Goal: Task Accomplishment & Management: Manage account settings

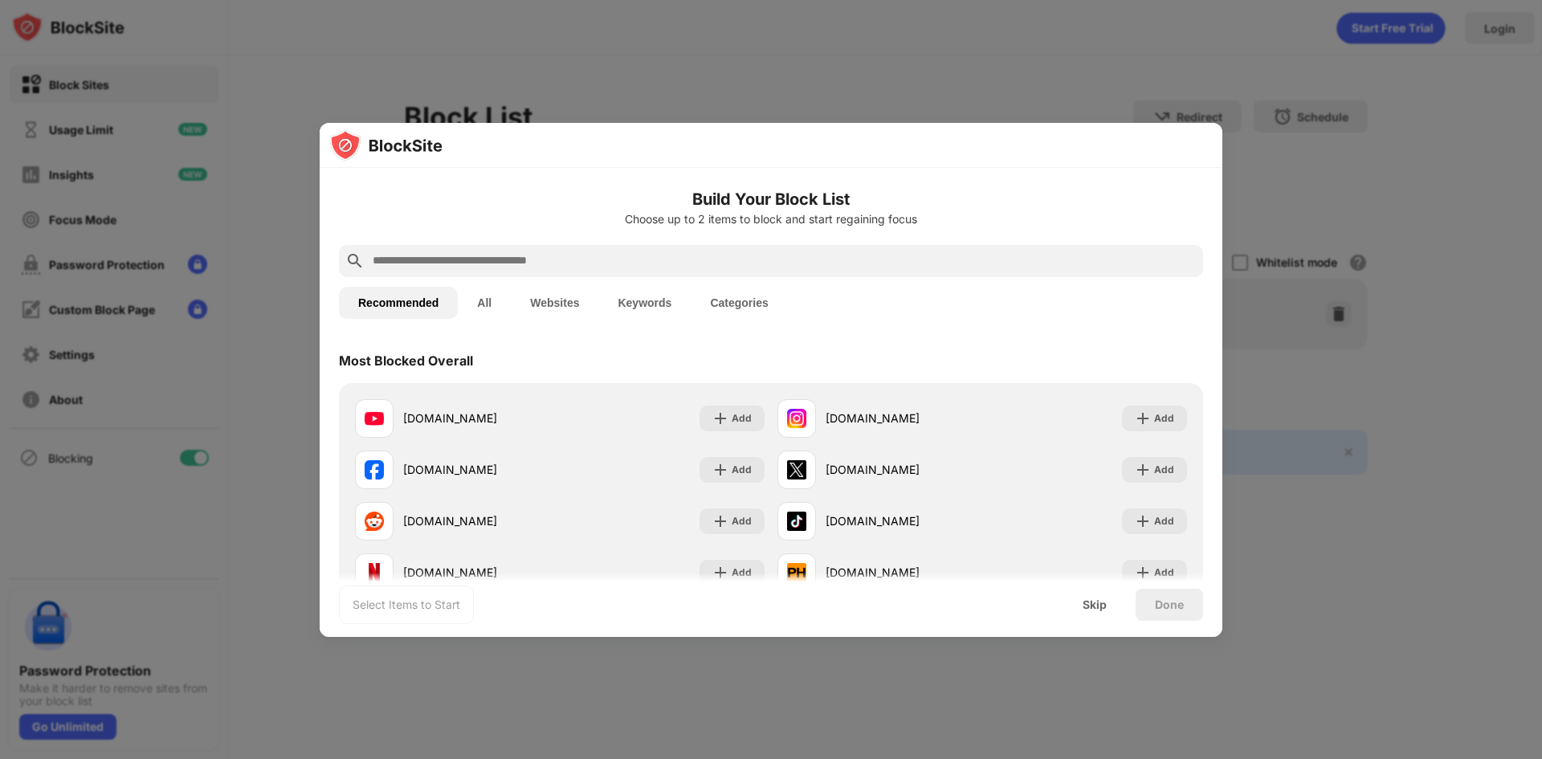
click at [653, 301] on button "Keywords" at bounding box center [644, 303] width 92 height 32
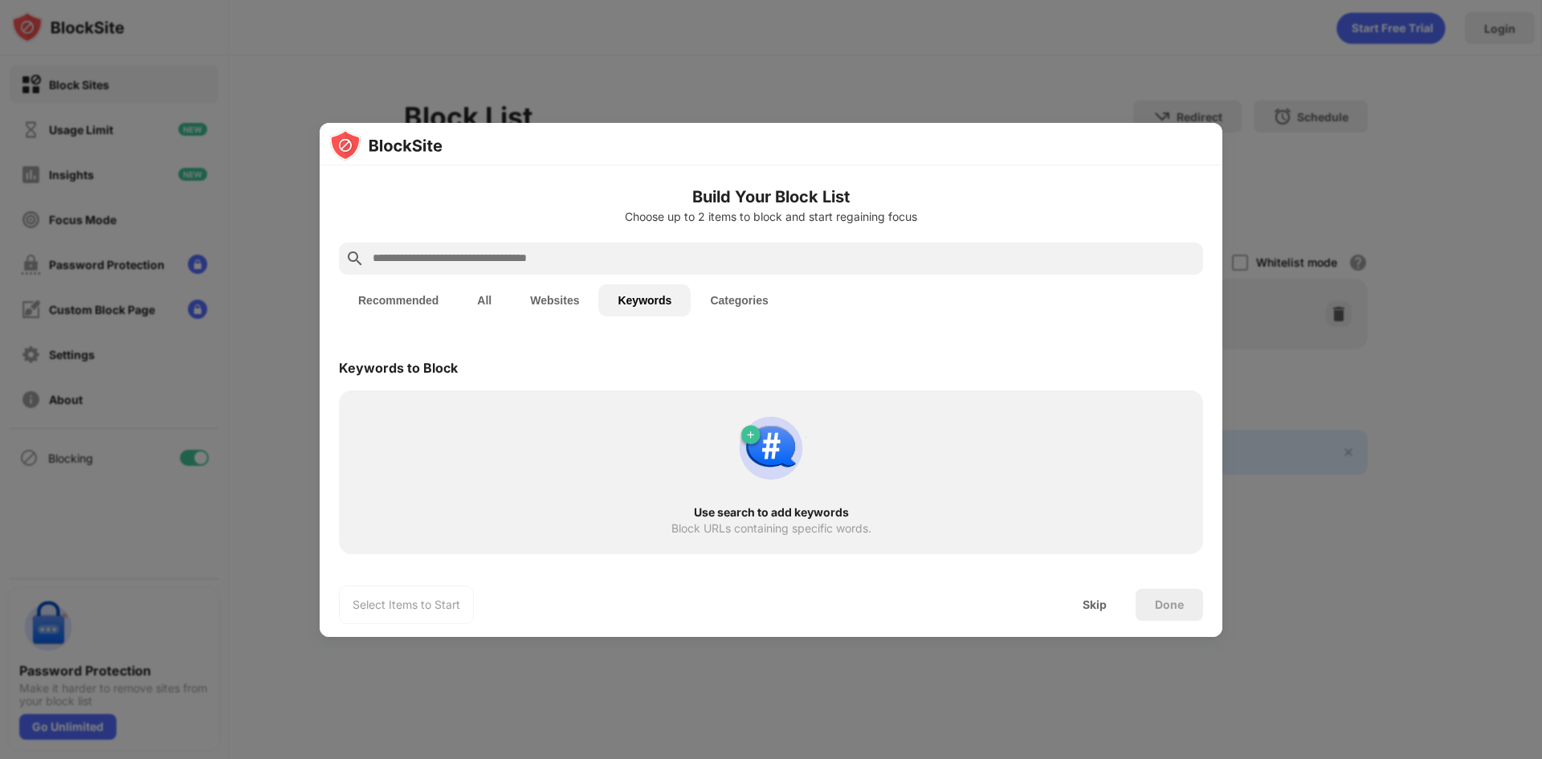
click at [480, 257] on input "text" at bounding box center [783, 258] width 825 height 19
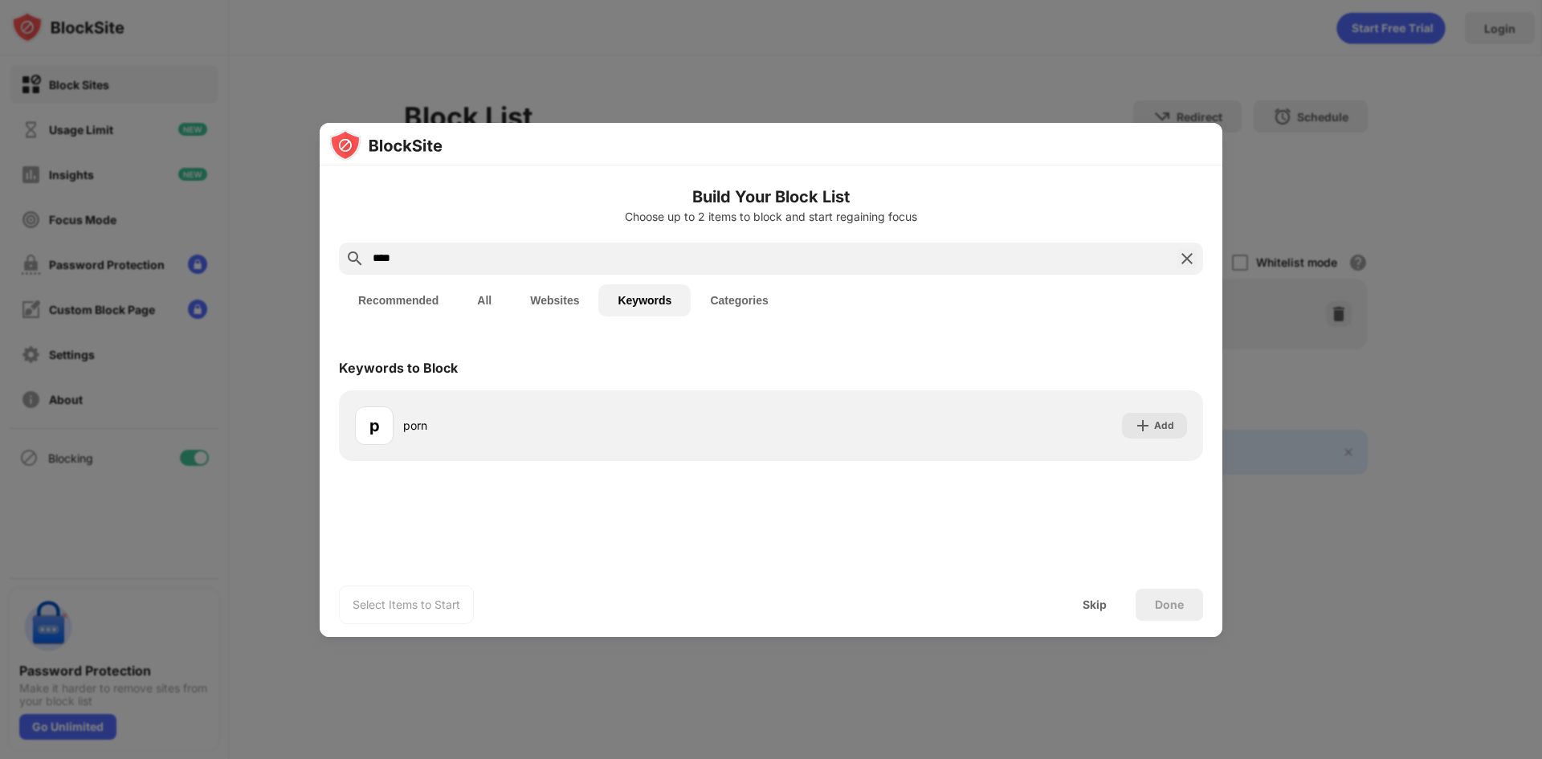
type input "****"
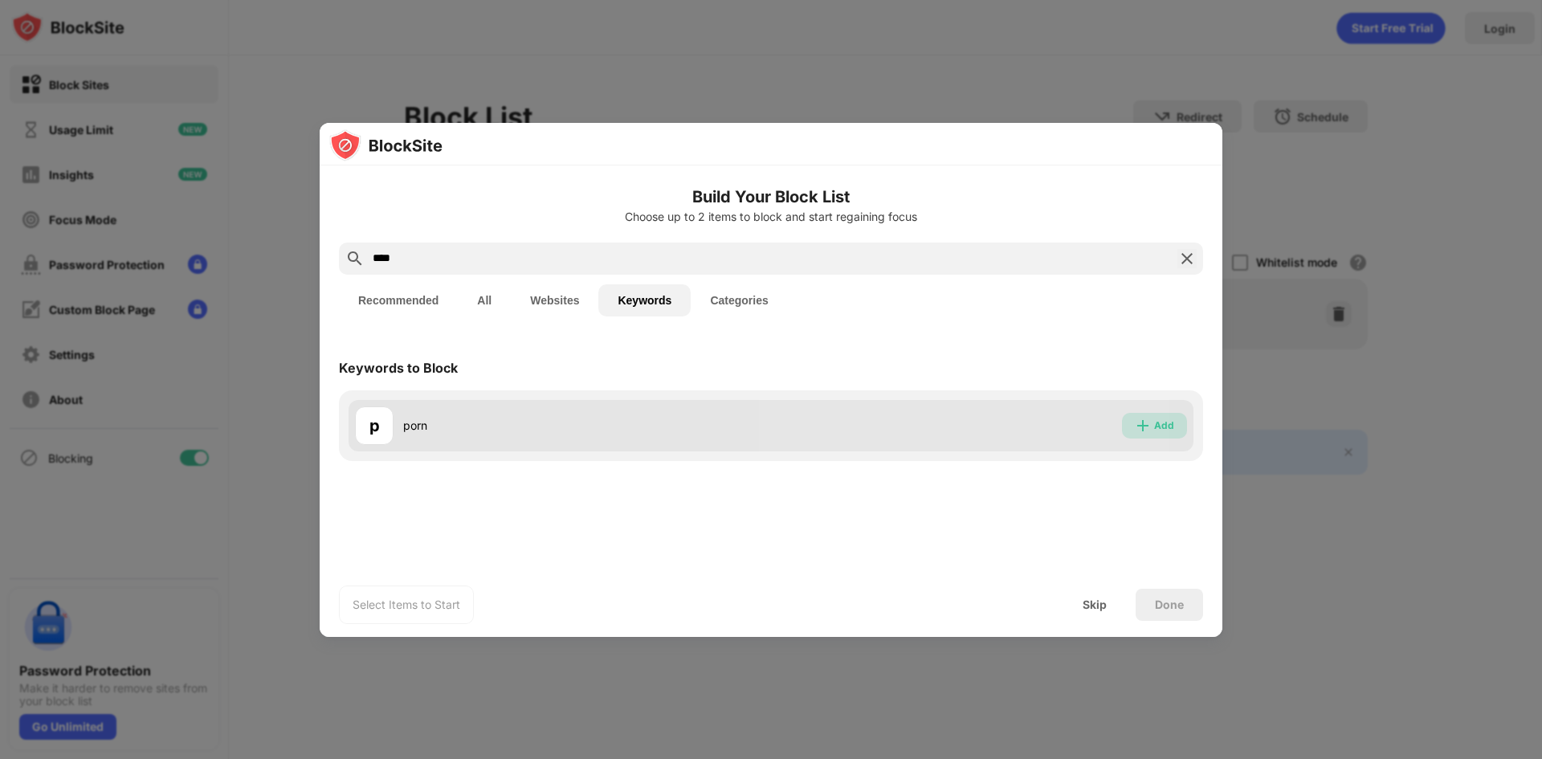
click at [1168, 435] on div "Add" at bounding box center [1154, 426] width 65 height 26
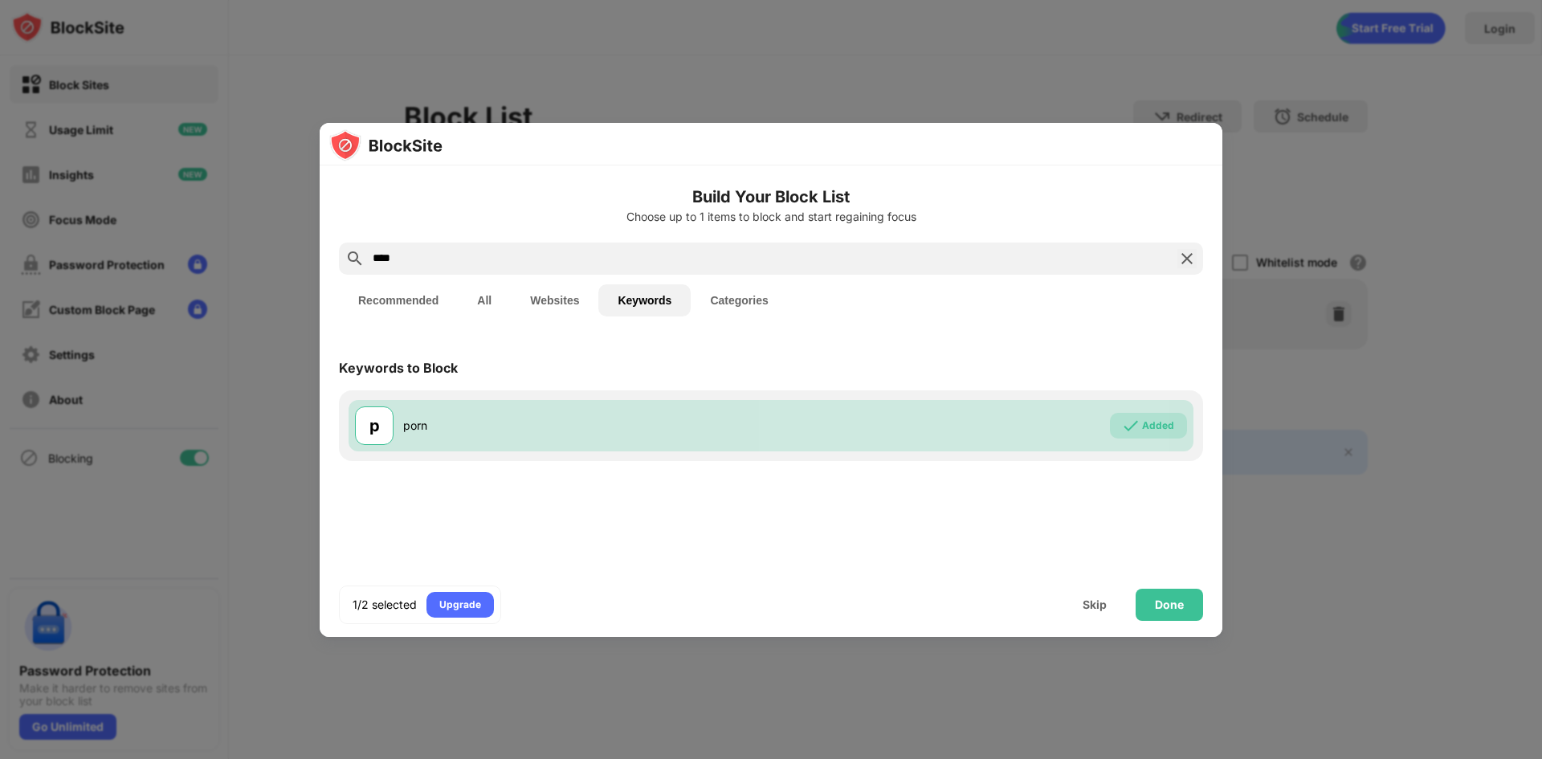
drag, startPoint x: 436, startPoint y: 251, endPoint x: 347, endPoint y: 253, distance: 89.1
click at [347, 253] on div "****" at bounding box center [771, 259] width 864 height 32
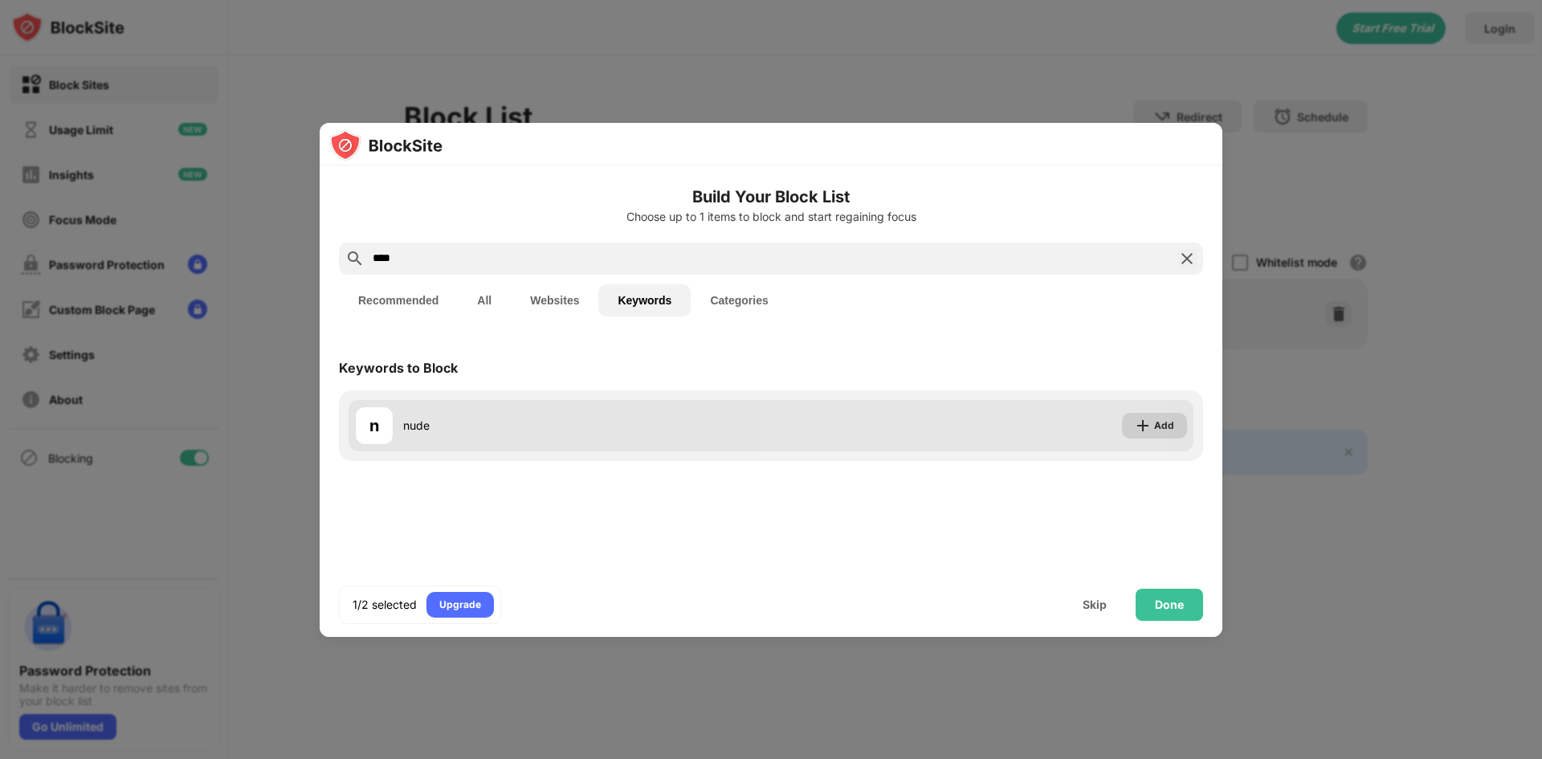
type input "****"
click at [1180, 431] on div "Add" at bounding box center [1154, 426] width 65 height 26
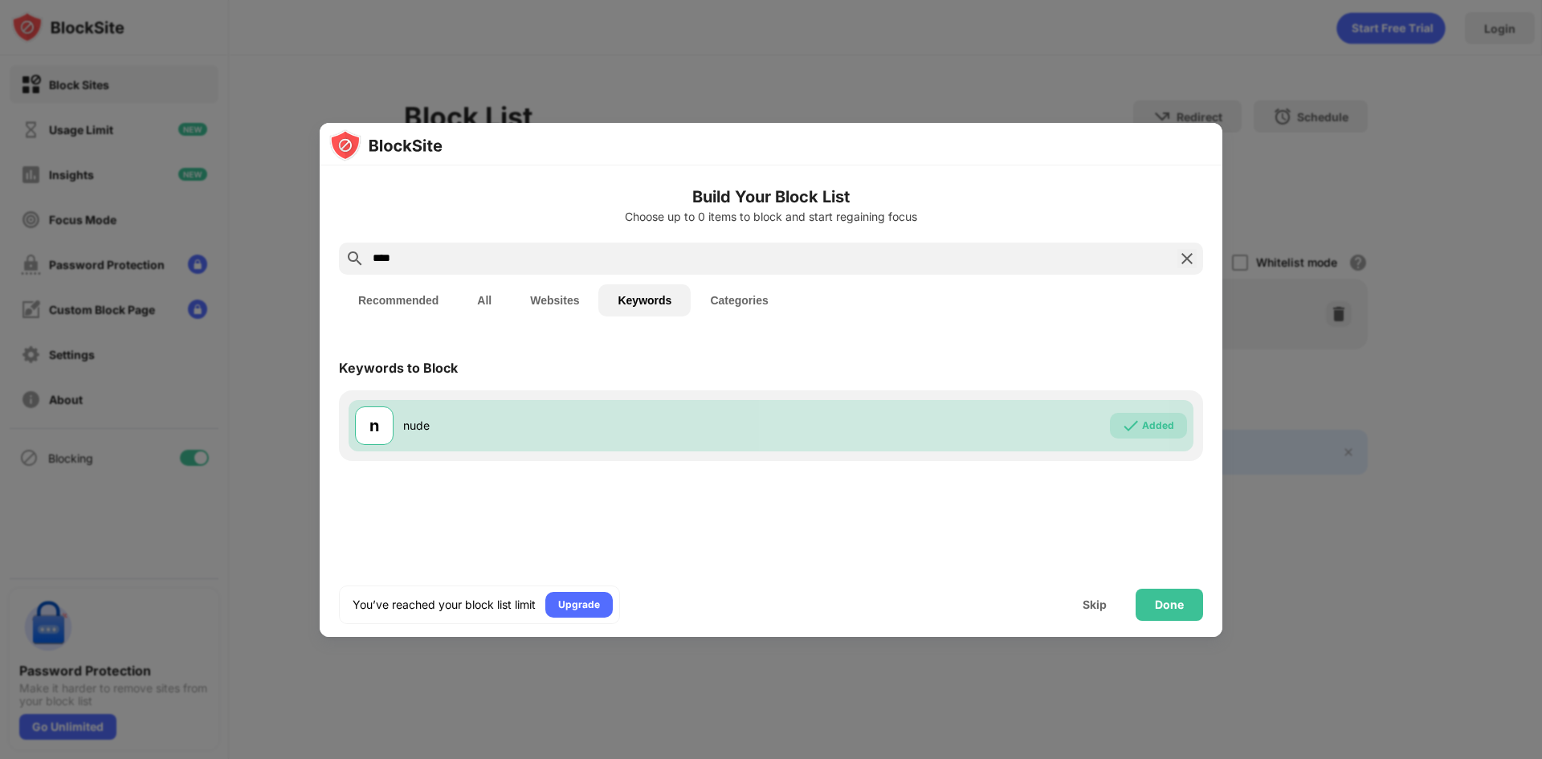
click at [564, 296] on button "Websites" at bounding box center [555, 300] width 88 height 32
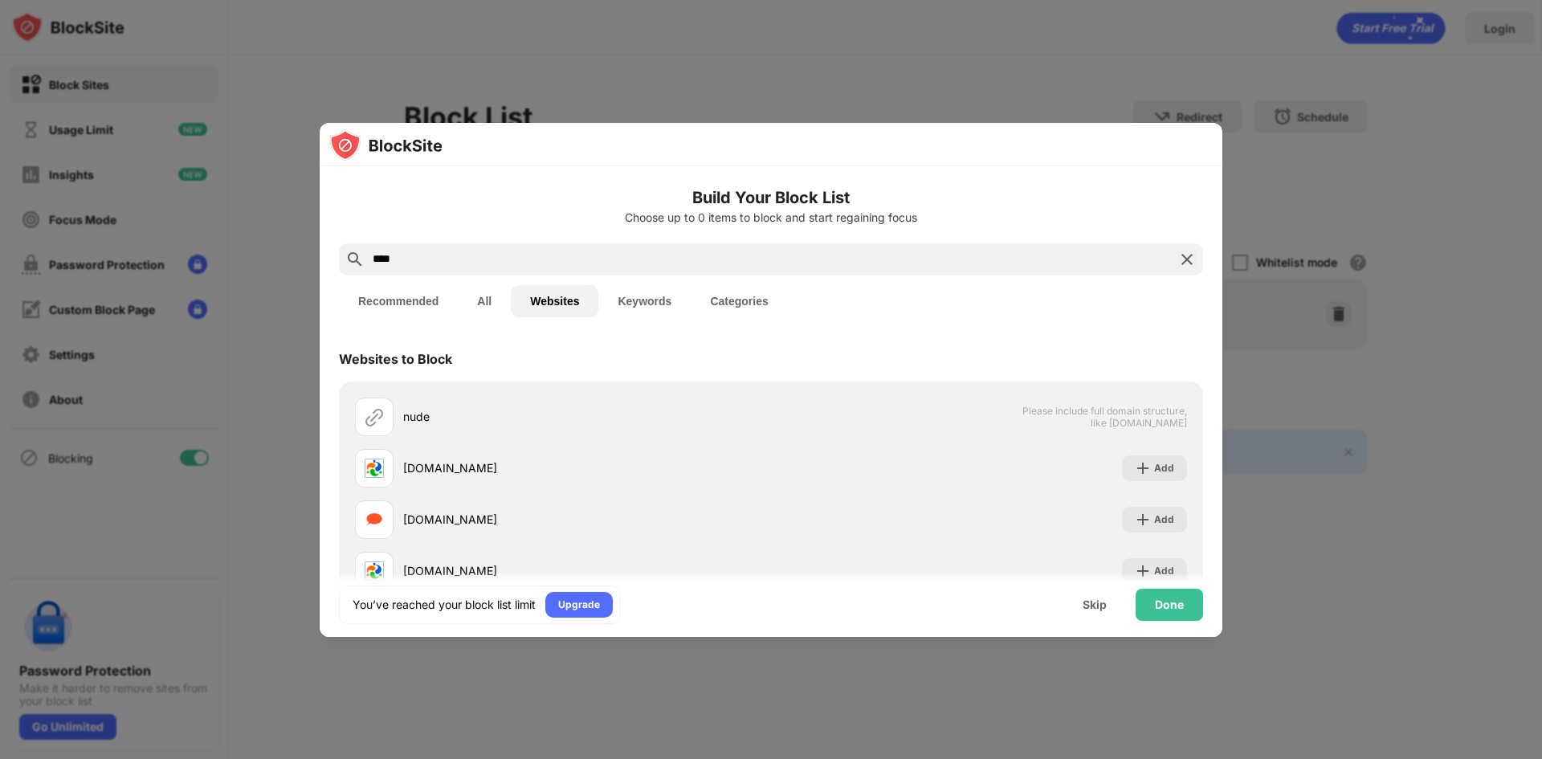
click at [401, 300] on button "Recommended" at bounding box center [398, 301] width 119 height 32
click at [483, 300] on button "All" at bounding box center [484, 301] width 53 height 32
click at [391, 304] on button "Recommended" at bounding box center [398, 302] width 119 height 32
click at [1316, 189] on div at bounding box center [771, 379] width 1542 height 759
click at [1095, 613] on div "Skip" at bounding box center [1094, 605] width 63 height 32
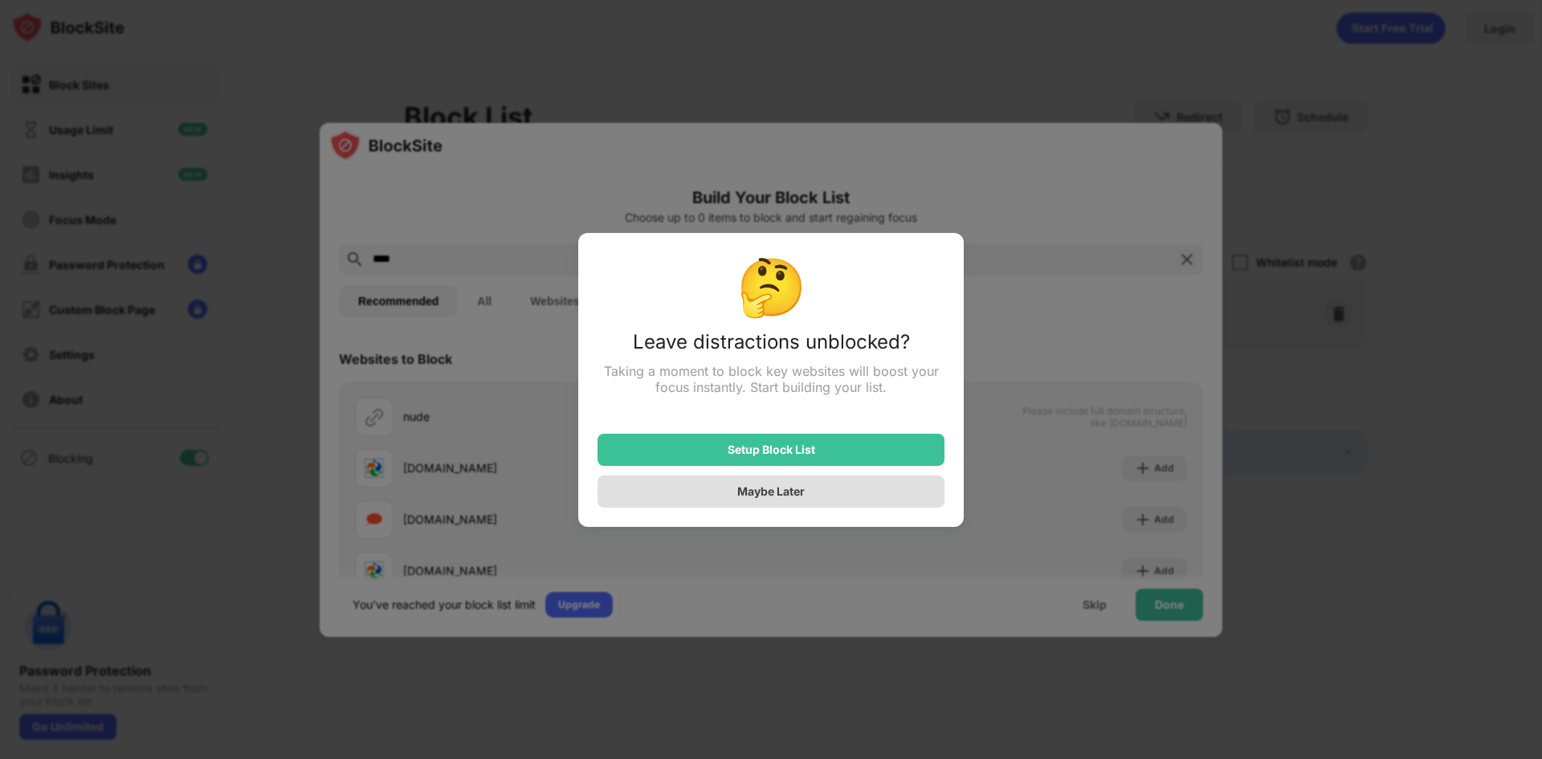
click at [866, 490] on div "Maybe Later" at bounding box center [770, 491] width 347 height 32
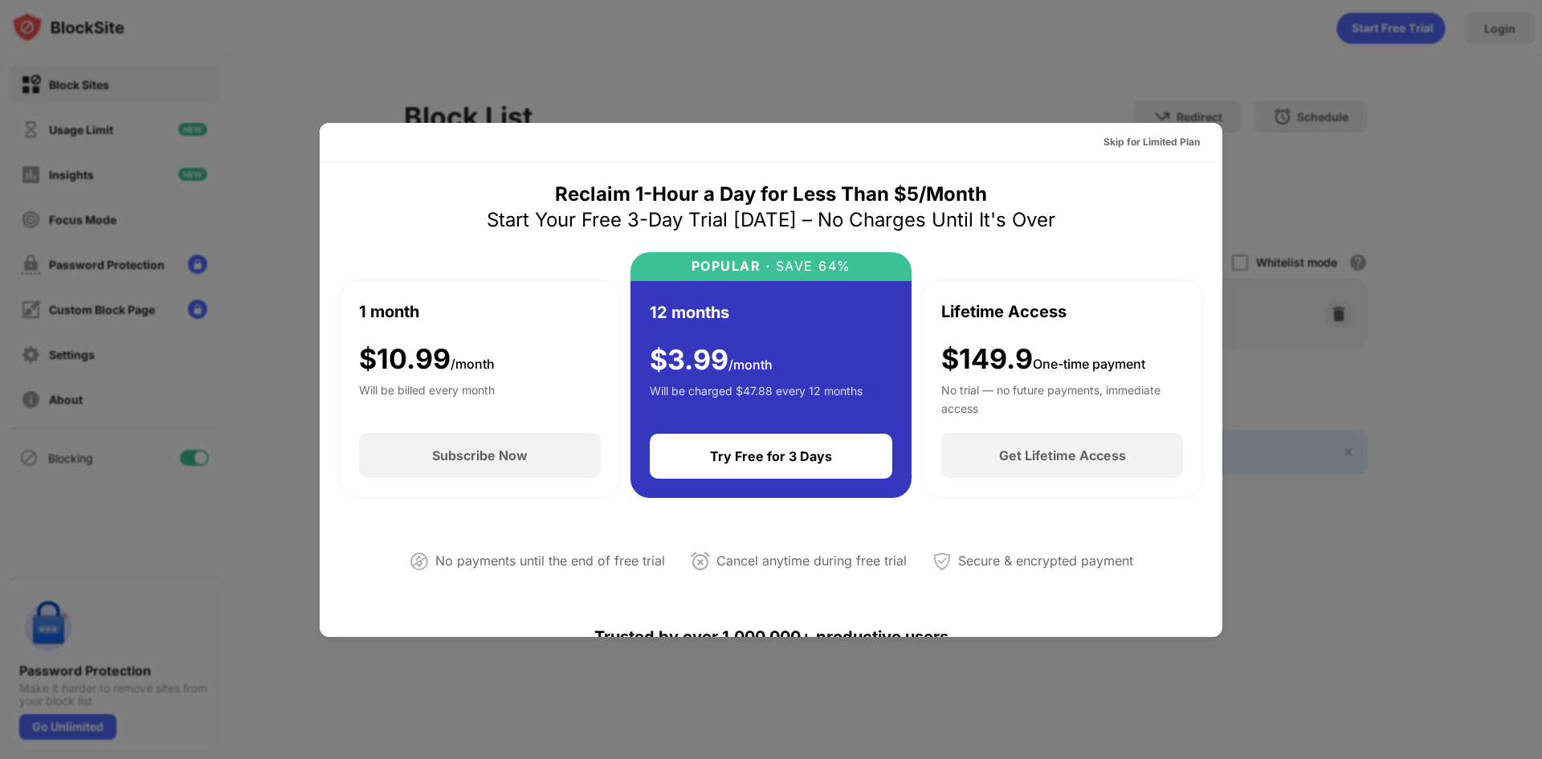
click at [234, 320] on div at bounding box center [771, 379] width 1542 height 759
